Goal: Navigation & Orientation: Find specific page/section

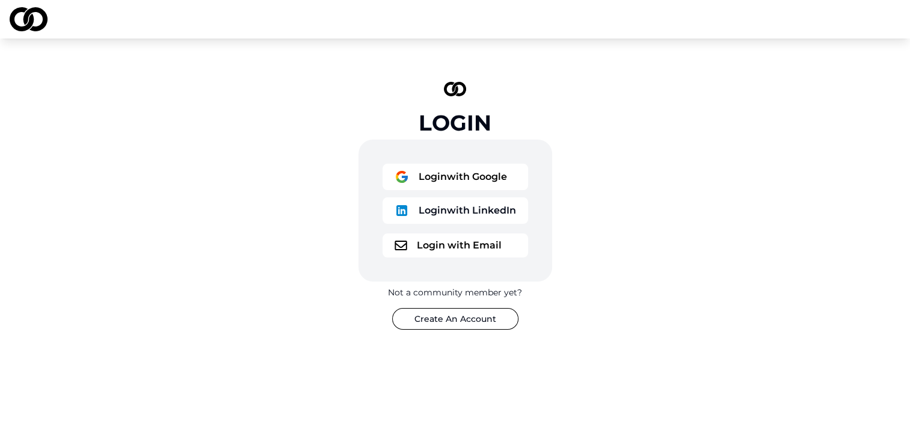
click at [469, 185] on button "Login with Google" at bounding box center [455, 177] width 146 height 26
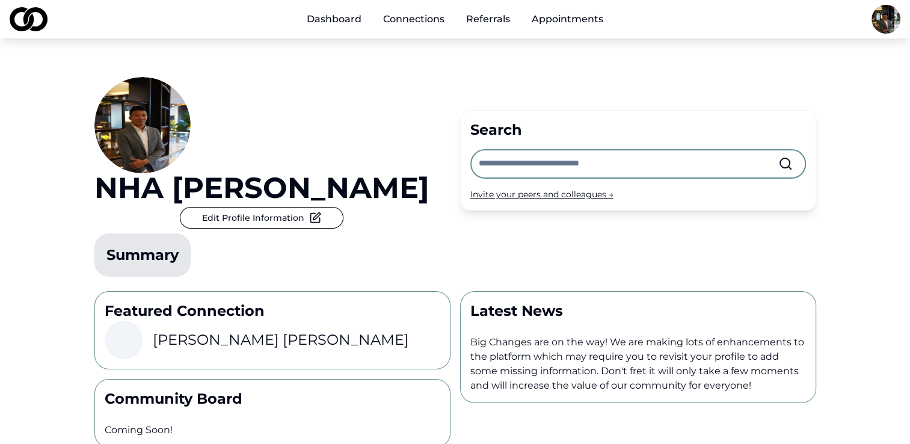
click at [164, 143] on img at bounding box center [142, 125] width 96 height 96
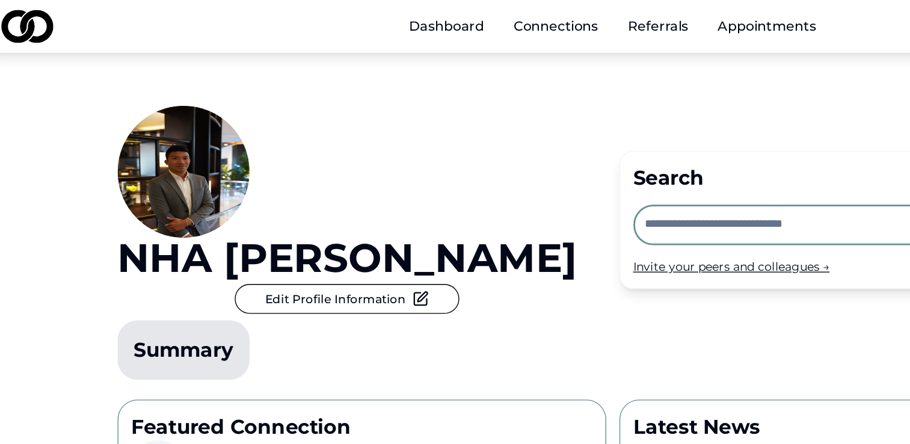
click at [411, 28] on link "Connections" at bounding box center [413, 19] width 81 height 24
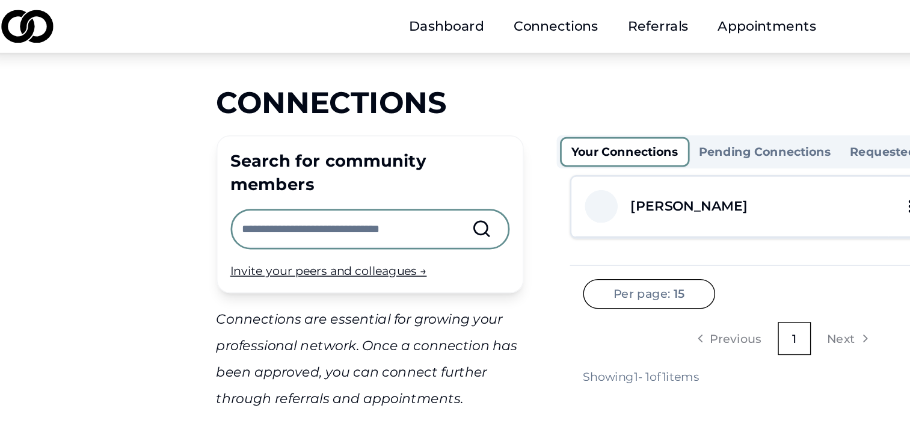
click at [553, 20] on link "Appointments" at bounding box center [567, 19] width 91 height 24
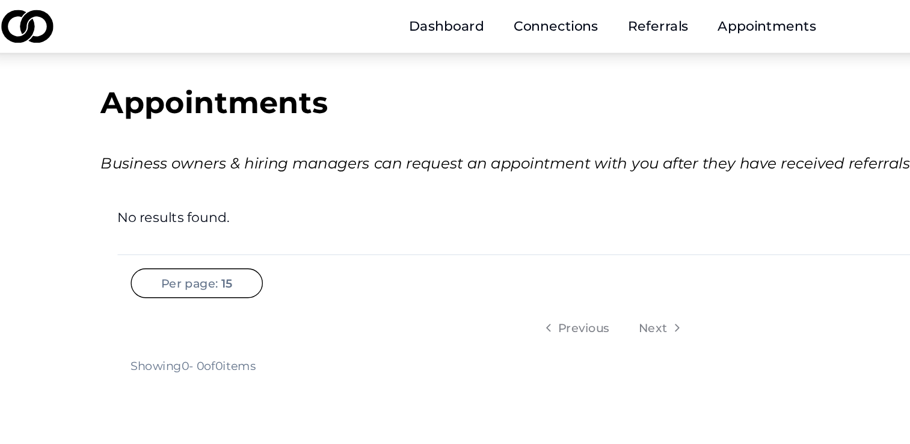
click at [407, 21] on link "Connections" at bounding box center [413, 19] width 81 height 24
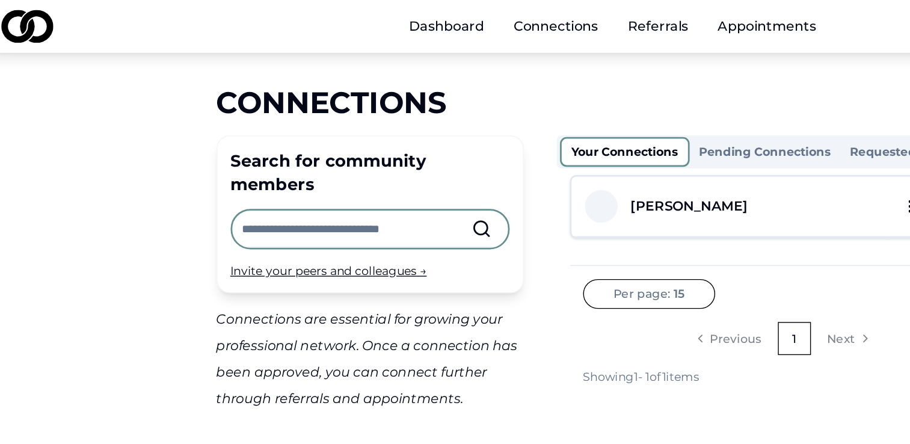
click at [331, 23] on link "Dashboard" at bounding box center [334, 19] width 74 height 24
